Goal: Find specific page/section: Find specific page/section

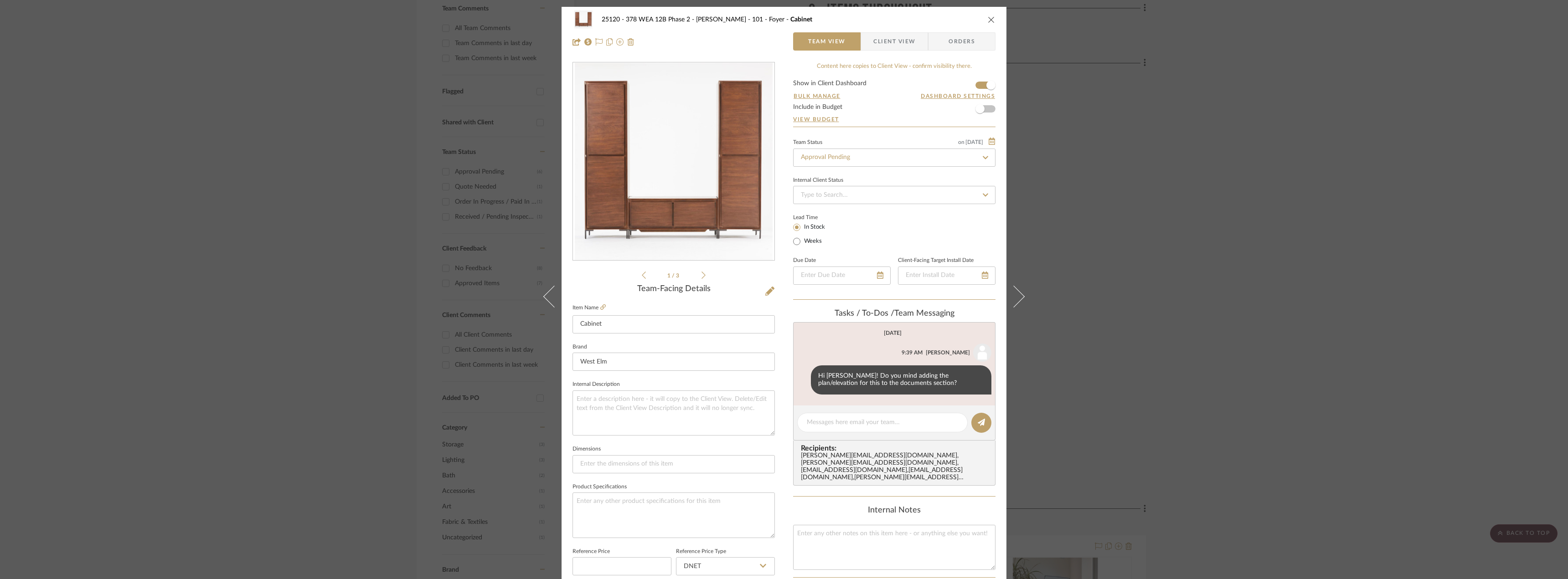
click at [242, 156] on div "25120 - 378 WEA 12B Phase 2 - [PERSON_NAME] 101 - Foyer Cabinet Team View Clien…" at bounding box center [784, 290] width 1568 height 579
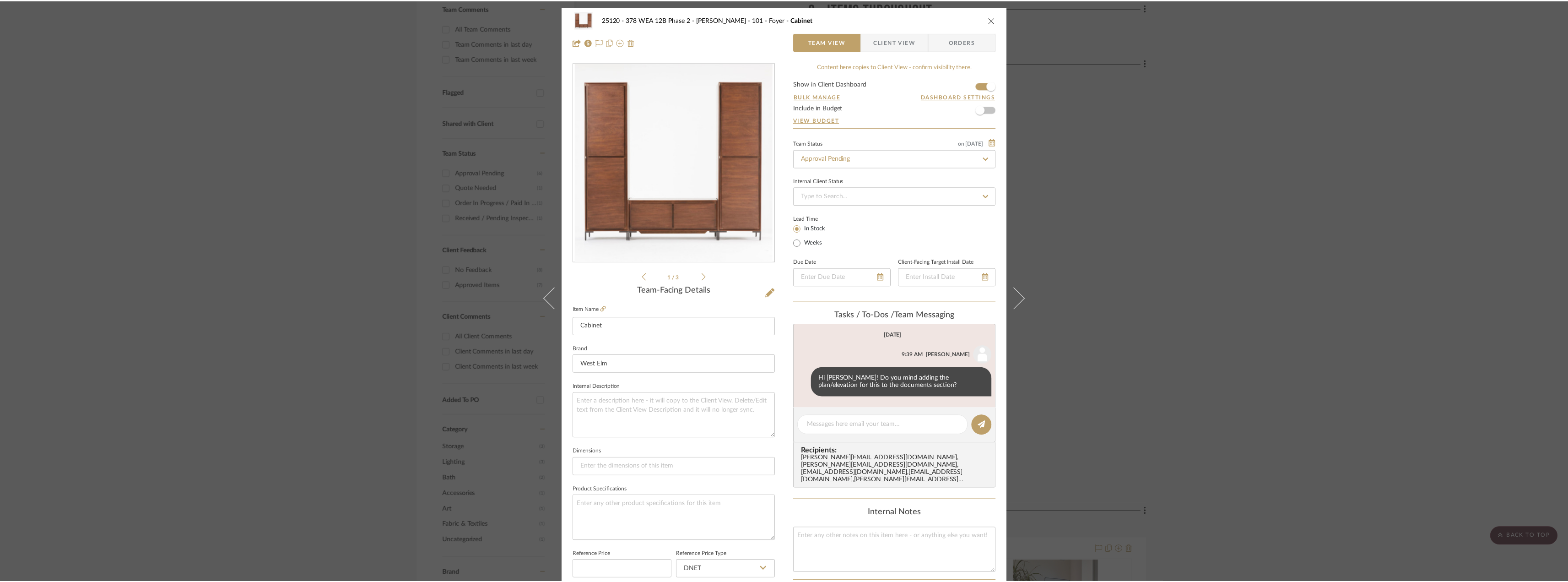
scroll to position [274, 0]
